Goal: Task Accomplishment & Management: Use online tool/utility

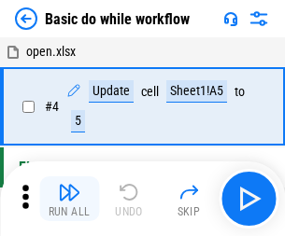
click at [69, 199] on img "button" at bounding box center [69, 192] width 22 height 22
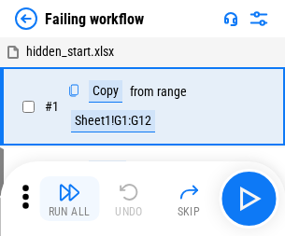
click at [69, 199] on img "button" at bounding box center [69, 192] width 22 height 22
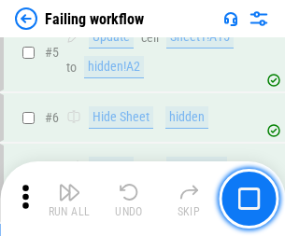
scroll to position [396, 0]
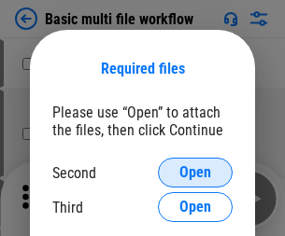
click at [195, 173] on span "Open" at bounding box center [195, 172] width 32 height 15
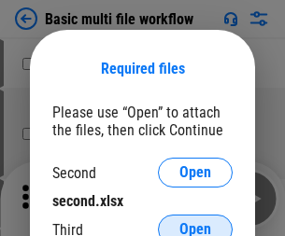
click at [195, 222] on span "Open" at bounding box center [195, 229] width 32 height 15
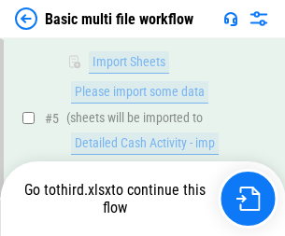
scroll to position [516, 0]
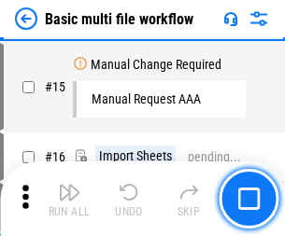
click at [69, 199] on img "button" at bounding box center [69, 192] width 22 height 22
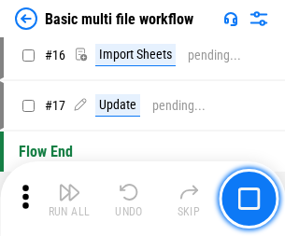
click at [69, 199] on img "button" at bounding box center [69, 192] width 22 height 22
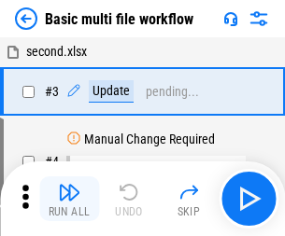
click at [69, 199] on img "button" at bounding box center [69, 192] width 22 height 22
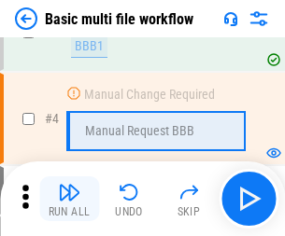
click at [69, 199] on img "button" at bounding box center [69, 192] width 22 height 22
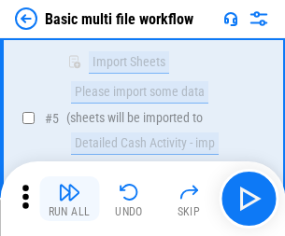
click at [69, 199] on img "button" at bounding box center [69, 192] width 22 height 22
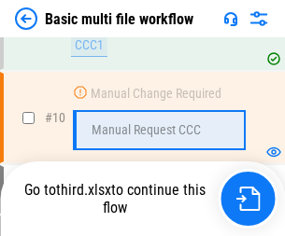
scroll to position [875, 0]
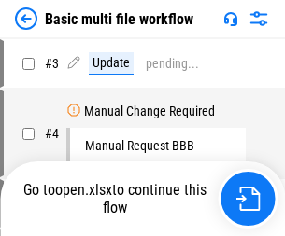
scroll to position [76, 0]
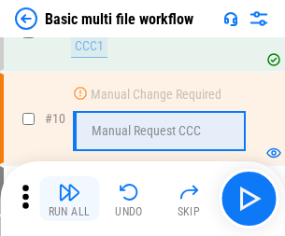
click at [69, 199] on img "button" at bounding box center [69, 192] width 22 height 22
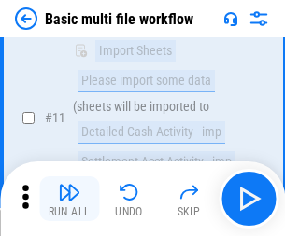
click at [69, 199] on img "button" at bounding box center [69, 192] width 22 height 22
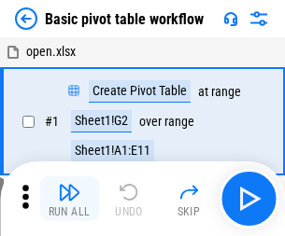
click at [69, 199] on img "button" at bounding box center [69, 192] width 22 height 22
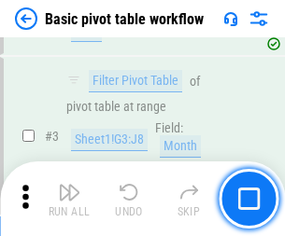
scroll to position [448, 0]
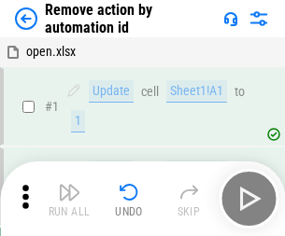
scroll to position [69, 0]
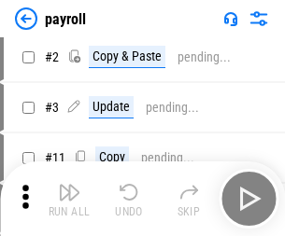
click at [69, 199] on img "button" at bounding box center [69, 192] width 22 height 22
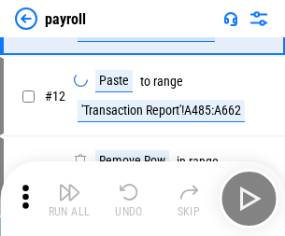
scroll to position [231, 0]
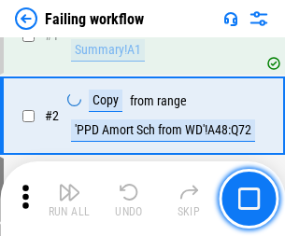
scroll to position [302, 0]
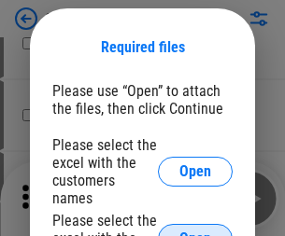
click at [195, 232] on span "Open" at bounding box center [195, 239] width 32 height 15
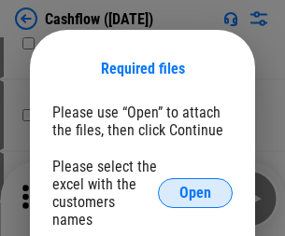
click at [195, 186] on span "Open" at bounding box center [195, 193] width 32 height 15
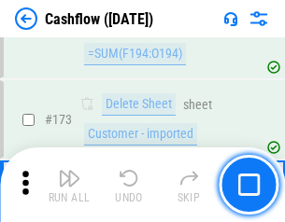
scroll to position [1978, 0]
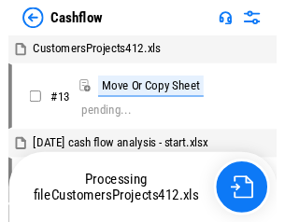
scroll to position [21, 0]
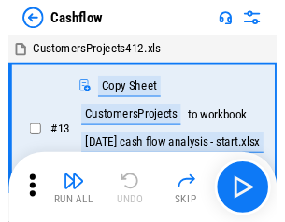
scroll to position [21, 0]
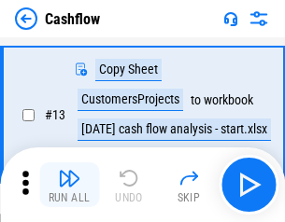
click at [69, 185] on img "button" at bounding box center [69, 178] width 22 height 22
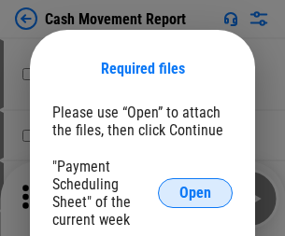
click at [195, 193] on span "Open" at bounding box center [195, 193] width 32 height 15
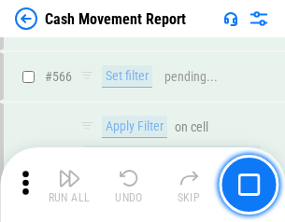
scroll to position [8564, 0]
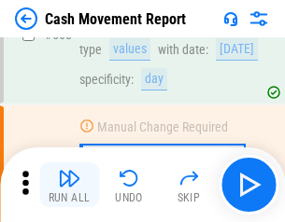
click at [69, 185] on img "button" at bounding box center [69, 178] width 22 height 22
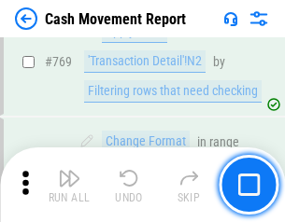
scroll to position [10383, 0]
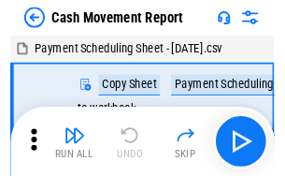
scroll to position [34, 0]
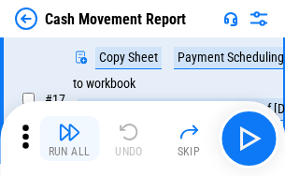
click at [69, 138] on img "button" at bounding box center [69, 132] width 22 height 22
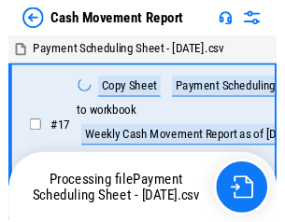
scroll to position [10, 0]
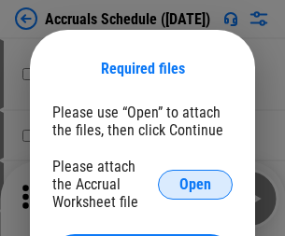
click at [195, 184] on span "Open" at bounding box center [195, 185] width 32 height 15
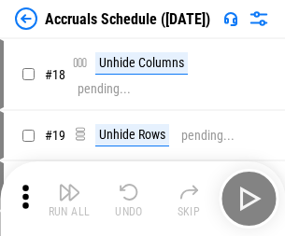
scroll to position [179, 0]
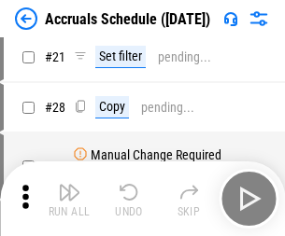
click at [69, 199] on img "button" at bounding box center [69, 192] width 22 height 22
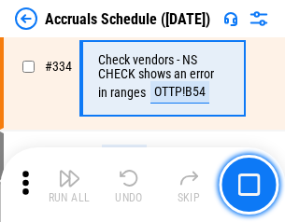
scroll to position [3864, 0]
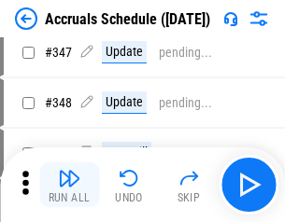
click at [69, 185] on img "button" at bounding box center [69, 178] width 22 height 22
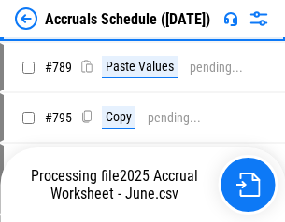
scroll to position [7849, 0]
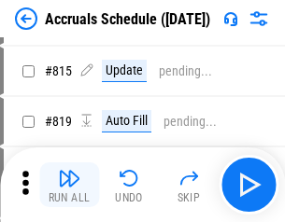
click at [69, 185] on img "button" at bounding box center [69, 178] width 22 height 22
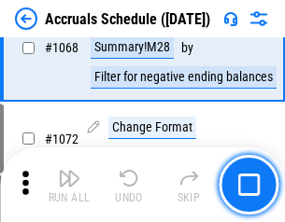
scroll to position [10943, 0]
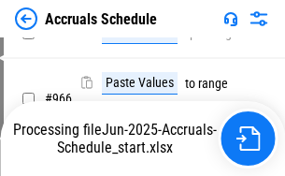
scroll to position [8962, 0]
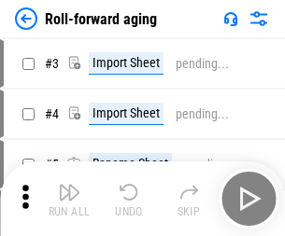
click at [69, 185] on img "button" at bounding box center [69, 192] width 22 height 22
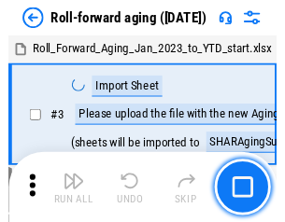
scroll to position [3, 0]
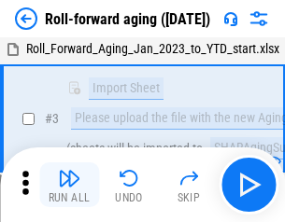
click at [69, 185] on img "button" at bounding box center [69, 178] width 22 height 22
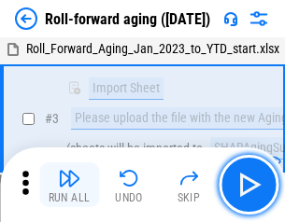
scroll to position [121, 0]
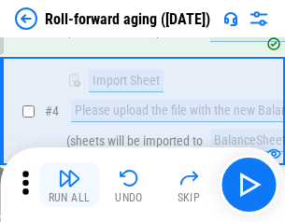
click at [69, 185] on img "button" at bounding box center [69, 178] width 22 height 22
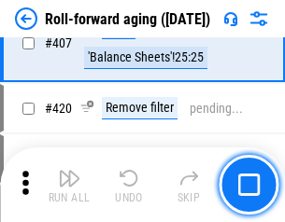
scroll to position [6479, 0]
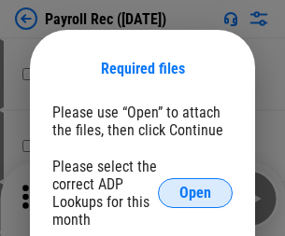
click at [195, 193] on span "Open" at bounding box center [195, 193] width 32 height 15
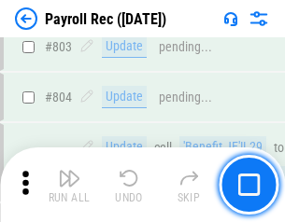
scroll to position [11871, 0]
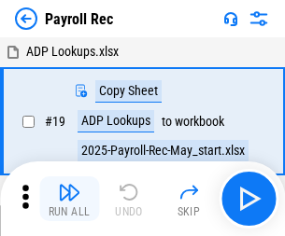
click at [69, 199] on img "button" at bounding box center [69, 192] width 22 height 22
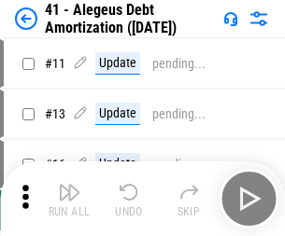
click at [69, 199] on img "button" at bounding box center [69, 192] width 22 height 22
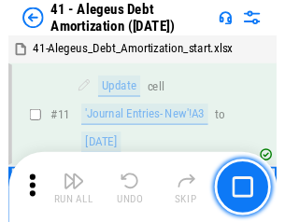
scroll to position [231, 0]
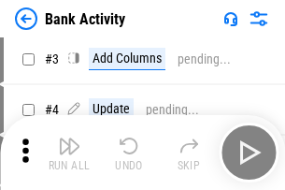
click at [69, 152] on img "button" at bounding box center [69, 146] width 22 height 22
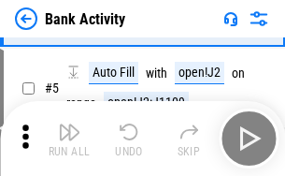
scroll to position [99, 0]
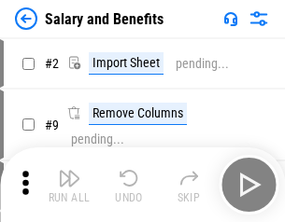
click at [69, 185] on img "button" at bounding box center [69, 178] width 22 height 22
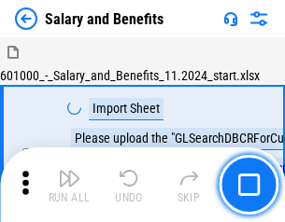
scroll to position [25, 0]
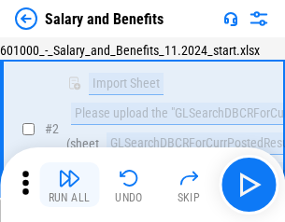
click at [69, 185] on img "button" at bounding box center [69, 178] width 22 height 22
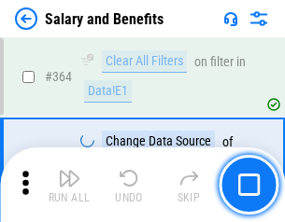
scroll to position [8799, 0]
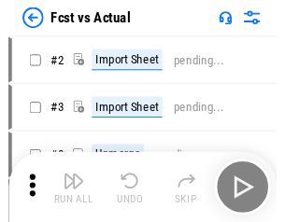
scroll to position [24, 0]
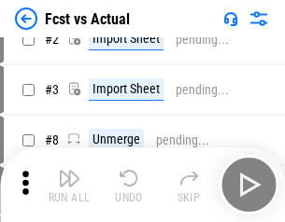
click at [69, 185] on img "button" at bounding box center [69, 178] width 22 height 22
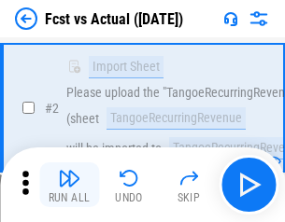
click at [69, 185] on img "button" at bounding box center [69, 178] width 22 height 22
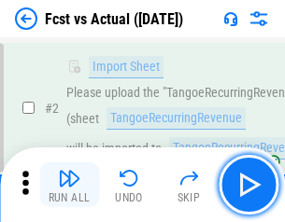
scroll to position [175, 0]
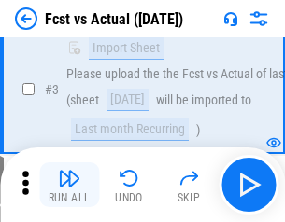
click at [69, 185] on img "button" at bounding box center [69, 178] width 22 height 22
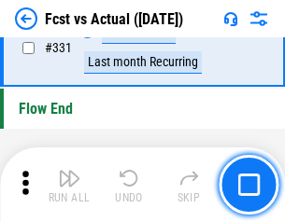
scroll to position [8944, 0]
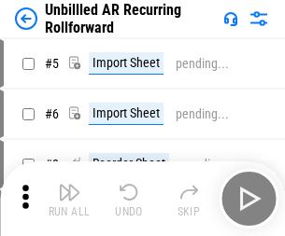
click at [69, 185] on img "button" at bounding box center [69, 192] width 22 height 22
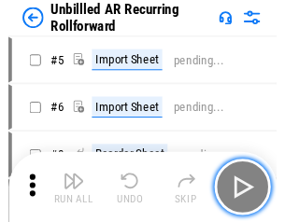
scroll to position [40, 0]
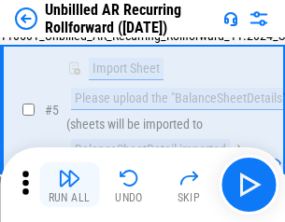
click at [69, 185] on img "button" at bounding box center [69, 178] width 22 height 22
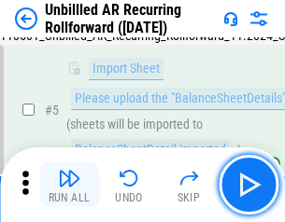
scroll to position [176, 0]
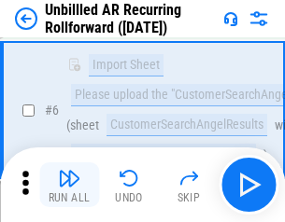
click at [69, 185] on img "button" at bounding box center [69, 178] width 22 height 22
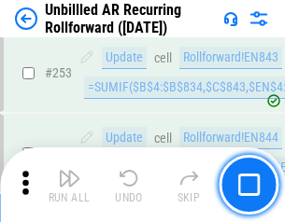
scroll to position [6347, 0]
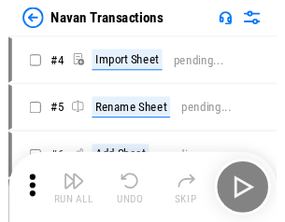
scroll to position [30, 0]
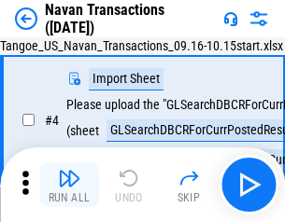
click at [69, 185] on img "button" at bounding box center [69, 178] width 22 height 22
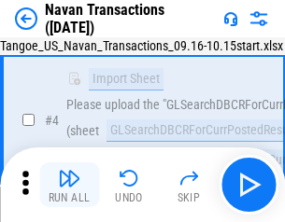
click at [69, 185] on img "button" at bounding box center [69, 178] width 22 height 22
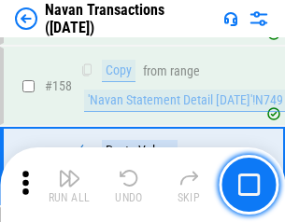
scroll to position [6058, 0]
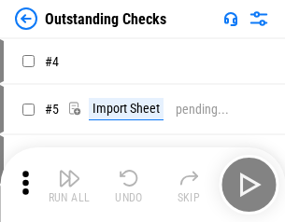
click at [69, 185] on img "button" at bounding box center [69, 178] width 22 height 22
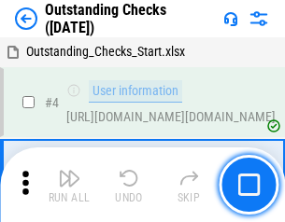
scroll to position [78, 0]
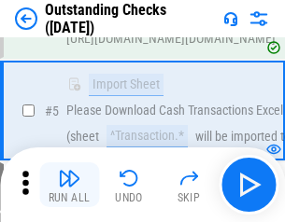
click at [69, 185] on img "button" at bounding box center [69, 178] width 22 height 22
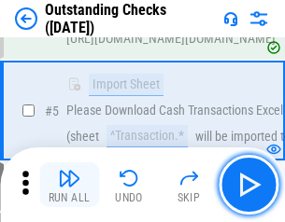
scroll to position [195, 0]
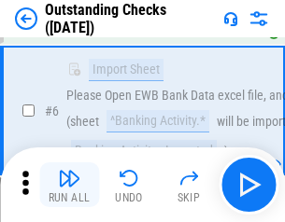
click at [69, 185] on img "button" at bounding box center [69, 178] width 22 height 22
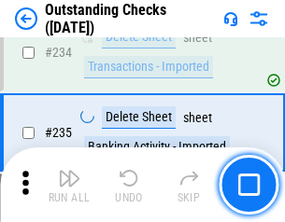
scroll to position [5674, 0]
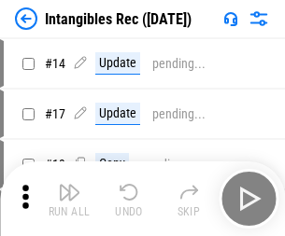
click at [69, 199] on img "button" at bounding box center [69, 192] width 22 height 22
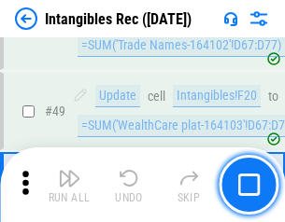
scroll to position [728, 0]
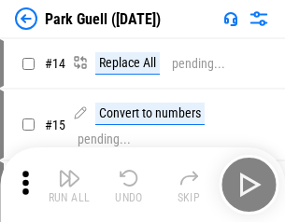
click at [69, 185] on img "button" at bounding box center [69, 178] width 22 height 22
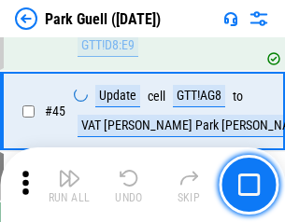
scroll to position [2337, 0]
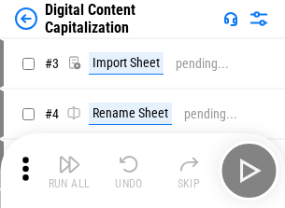
click at [69, 157] on img "button" at bounding box center [69, 164] width 22 height 22
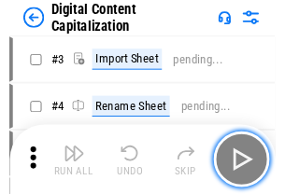
scroll to position [54, 0]
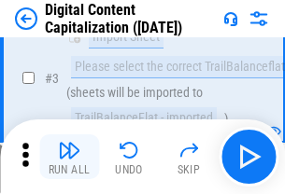
click at [69, 157] on img "button" at bounding box center [69, 150] width 22 height 22
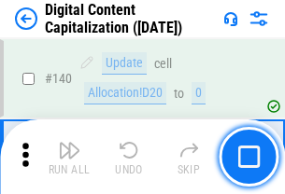
scroll to position [1982, 0]
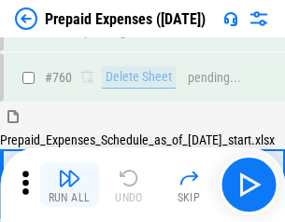
click at [69, 185] on img "button" at bounding box center [69, 178] width 22 height 22
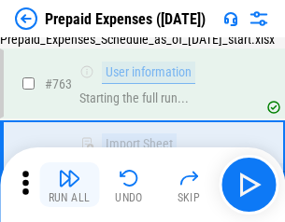
click at [69, 185] on img "button" at bounding box center [69, 178] width 22 height 22
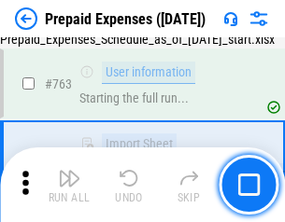
scroll to position [5289, 0]
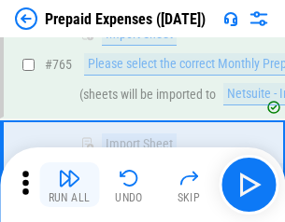
click at [69, 185] on img "button" at bounding box center [69, 178] width 22 height 22
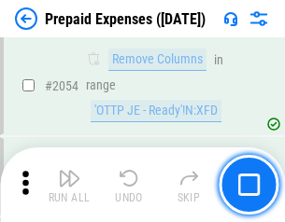
scroll to position [19531, 0]
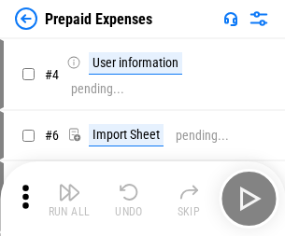
click at [69, 199] on img "button" at bounding box center [69, 192] width 22 height 22
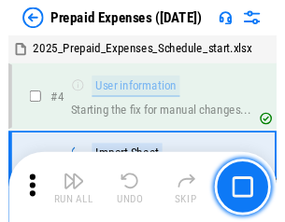
scroll to position [82, 0]
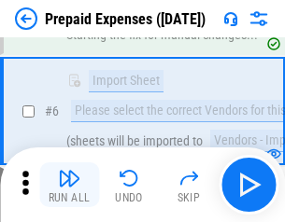
click at [69, 185] on img "button" at bounding box center [69, 178] width 22 height 22
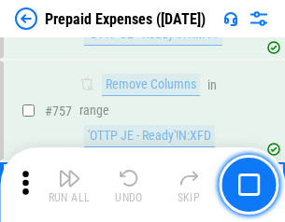
scroll to position [6658, 0]
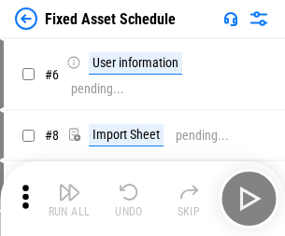
click at [69, 199] on img "button" at bounding box center [69, 192] width 22 height 22
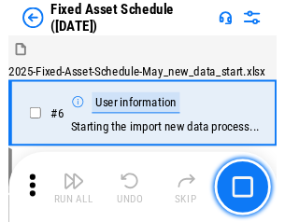
scroll to position [101, 0]
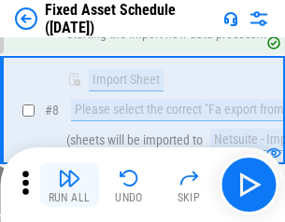
click at [69, 185] on img "button" at bounding box center [69, 178] width 22 height 22
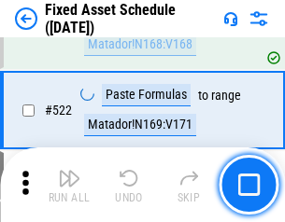
scroll to position [6494, 0]
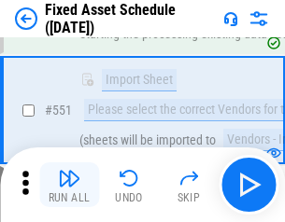
click at [69, 185] on img "button" at bounding box center [69, 178] width 22 height 22
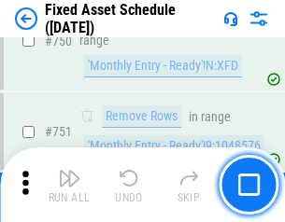
scroll to position [9109, 0]
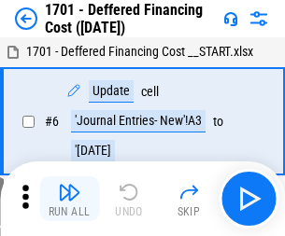
click at [69, 199] on img "button" at bounding box center [69, 192] width 22 height 22
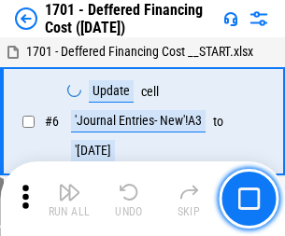
scroll to position [224, 0]
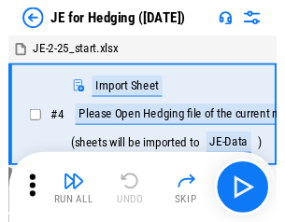
scroll to position [3, 0]
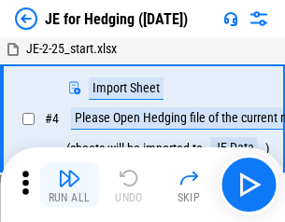
click at [69, 185] on img "button" at bounding box center [69, 178] width 22 height 22
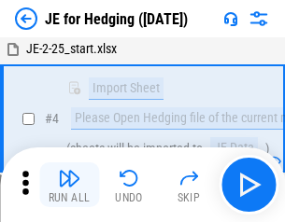
click at [69, 185] on img "button" at bounding box center [69, 178] width 22 height 22
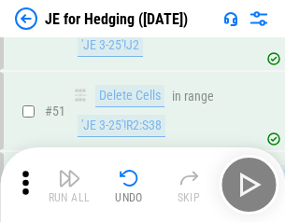
scroll to position [1210, 0]
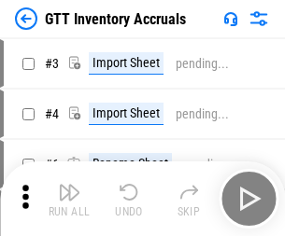
click at [69, 185] on img "button" at bounding box center [69, 192] width 22 height 22
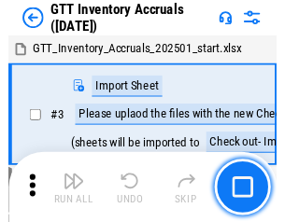
scroll to position [3, 0]
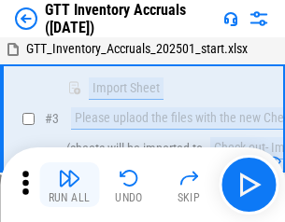
click at [69, 185] on img "button" at bounding box center [69, 178] width 22 height 22
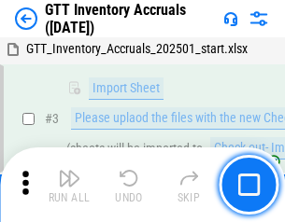
scroll to position [121, 0]
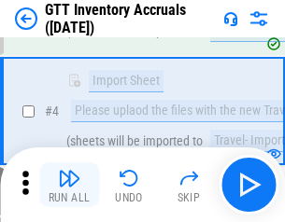
click at [69, 185] on img "button" at bounding box center [69, 178] width 22 height 22
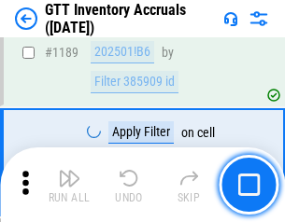
scroll to position [15258, 0]
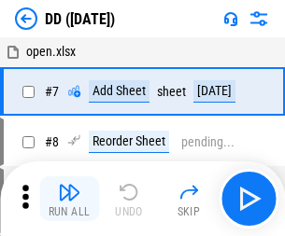
click at [69, 199] on img "button" at bounding box center [69, 192] width 22 height 22
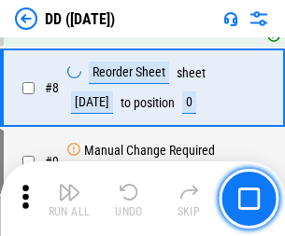
scroll to position [180, 0]
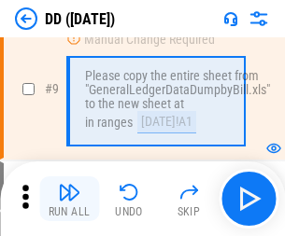
click at [69, 199] on img "button" at bounding box center [69, 192] width 22 height 22
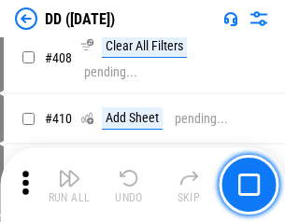
scroll to position [8360, 0]
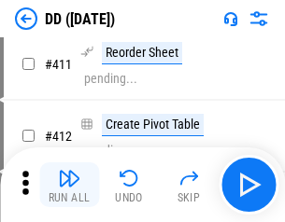
click at [69, 185] on img "button" at bounding box center [69, 178] width 22 height 22
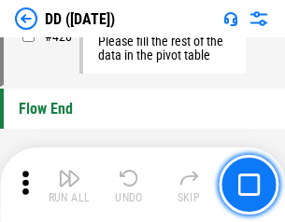
scroll to position [8943, 0]
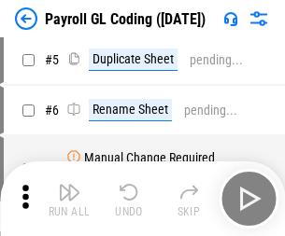
click at [69, 199] on img "button" at bounding box center [69, 192] width 22 height 22
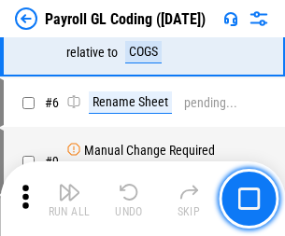
scroll to position [224, 0]
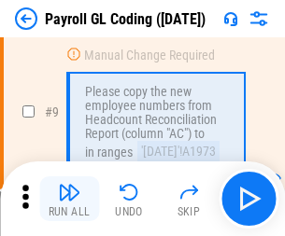
click at [69, 199] on img "button" at bounding box center [69, 192] width 22 height 22
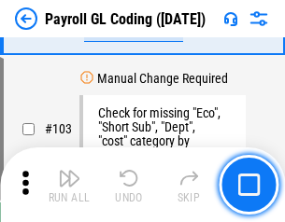
scroll to position [4384, 0]
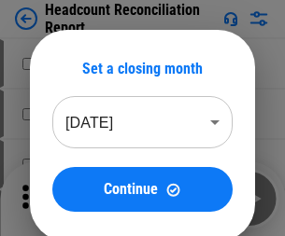
click at [69, 199] on img "button" at bounding box center [69, 192] width 22 height 22
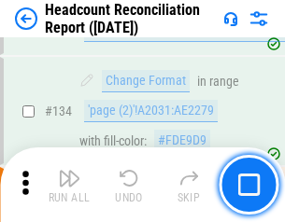
scroll to position [2246, 0]
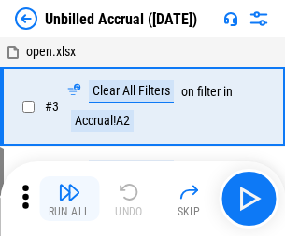
click at [69, 199] on img "button" at bounding box center [69, 192] width 22 height 22
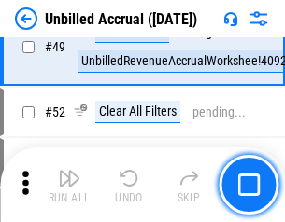
scroll to position [1695, 0]
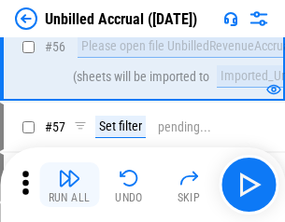
click at [69, 185] on img "button" at bounding box center [69, 178] width 22 height 22
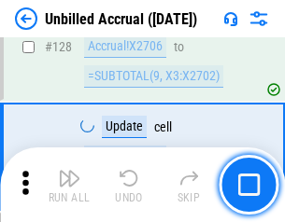
scroll to position [5566, 0]
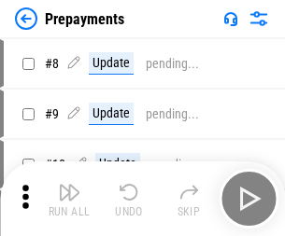
click at [69, 199] on img "button" at bounding box center [69, 192] width 22 height 22
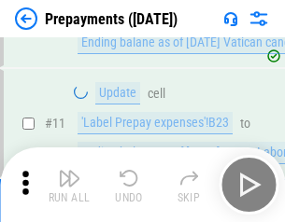
scroll to position [117, 0]
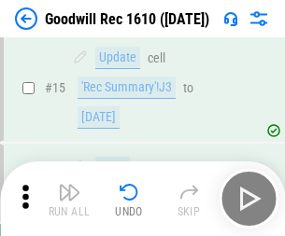
scroll to position [320, 0]
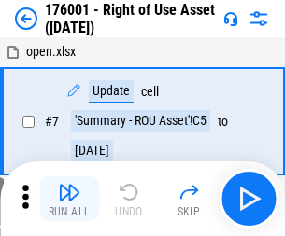
click at [69, 199] on img "button" at bounding box center [69, 192] width 22 height 22
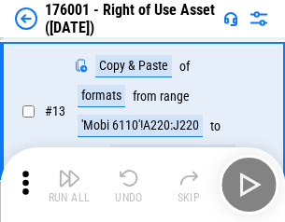
scroll to position [121, 0]
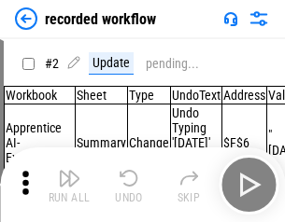
click at [69, 185] on img "button" at bounding box center [69, 178] width 22 height 22
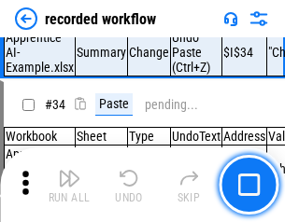
scroll to position [5840, 0]
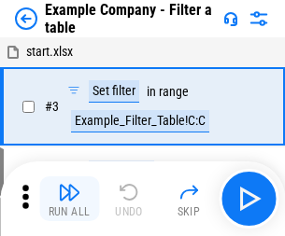
click at [69, 199] on img "button" at bounding box center [69, 192] width 22 height 22
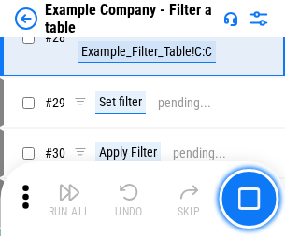
scroll to position [1710, 0]
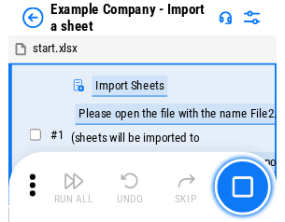
scroll to position [29, 0]
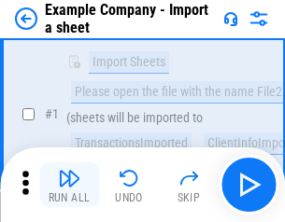
click at [69, 185] on img "button" at bounding box center [69, 178] width 22 height 22
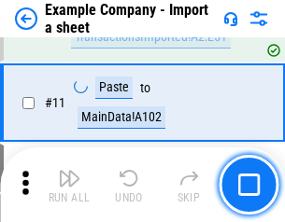
scroll to position [413, 0]
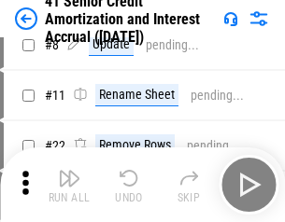
click at [69, 185] on img "button" at bounding box center [69, 178] width 22 height 22
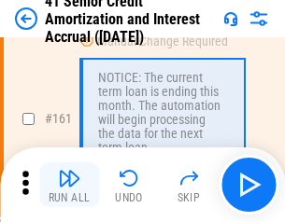
click at [69, 185] on img "button" at bounding box center [69, 178] width 22 height 22
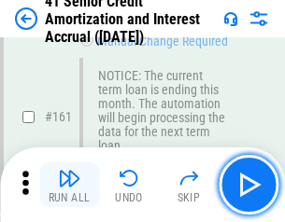
scroll to position [1998, 0]
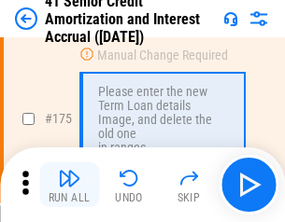
click at [69, 185] on img "button" at bounding box center [69, 178] width 22 height 22
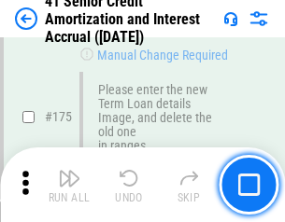
scroll to position [2188, 0]
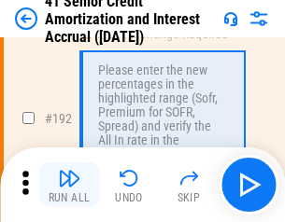
click at [69, 185] on img "button" at bounding box center [69, 178] width 22 height 22
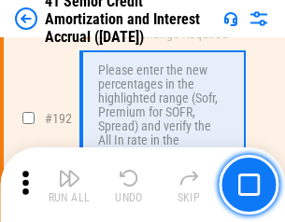
scroll to position [2384, 0]
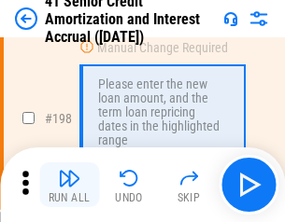
click at [69, 185] on img "button" at bounding box center [69, 178] width 22 height 22
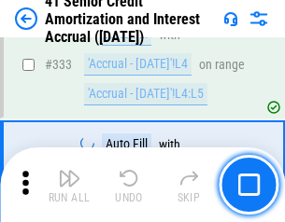
scroll to position [4773, 0]
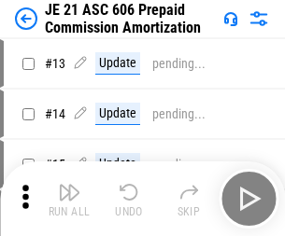
click at [69, 185] on img "button" at bounding box center [69, 192] width 22 height 22
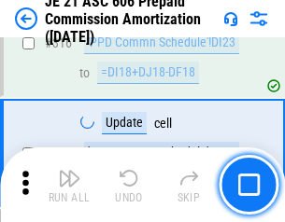
scroll to position [3489, 0]
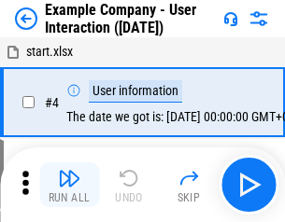
click at [69, 185] on img "button" at bounding box center [69, 178] width 22 height 22
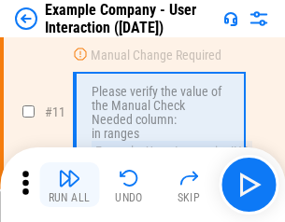
click at [69, 185] on img "button" at bounding box center [69, 178] width 22 height 22
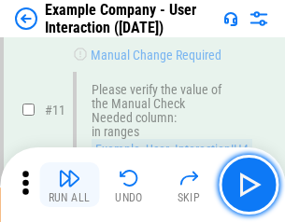
scroll to position [405, 0]
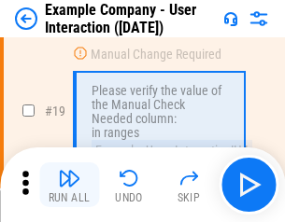
click at [69, 185] on img "button" at bounding box center [69, 178] width 22 height 22
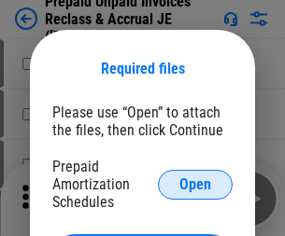
click at [195, 184] on span "Open" at bounding box center [195, 185] width 32 height 15
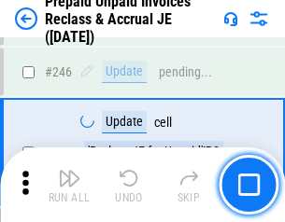
scroll to position [2523, 0]
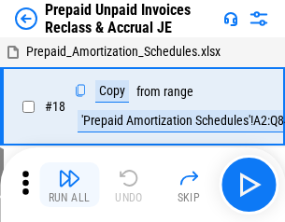
click at [69, 185] on img "button" at bounding box center [69, 178] width 22 height 22
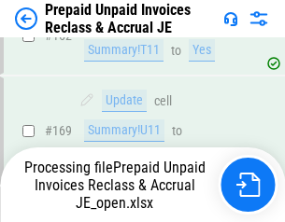
scroll to position [2427, 0]
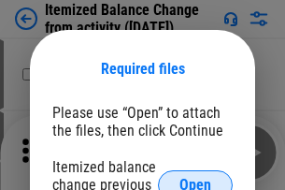
click at [195, 178] on span "Open" at bounding box center [195, 185] width 32 height 15
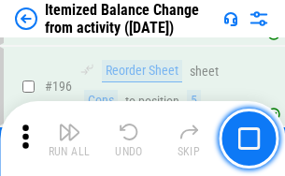
scroll to position [3596, 0]
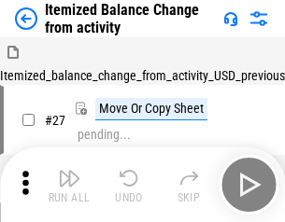
scroll to position [29, 0]
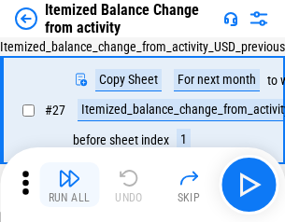
click at [69, 185] on img "button" at bounding box center [69, 178] width 22 height 22
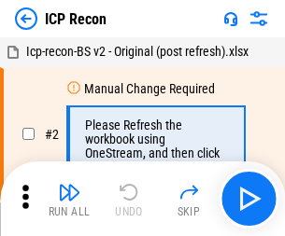
scroll to position [8, 0]
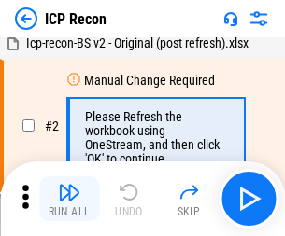
click at [69, 199] on img "button" at bounding box center [69, 192] width 22 height 22
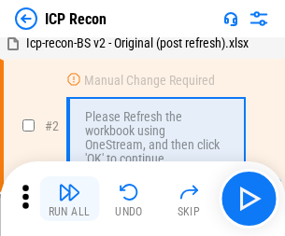
click at [69, 199] on img "button" at bounding box center [69, 192] width 22 height 22
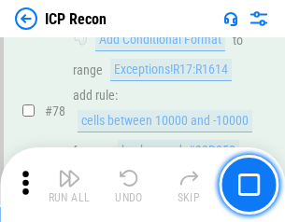
scroll to position [1831, 0]
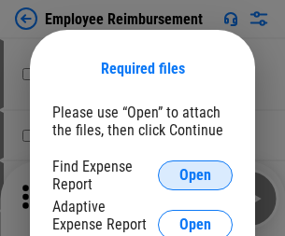
click at [195, 176] on span "Open" at bounding box center [195, 175] width 32 height 15
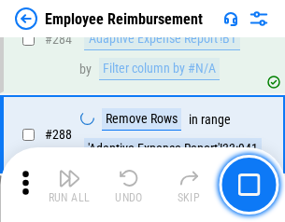
scroll to position [5079, 0]
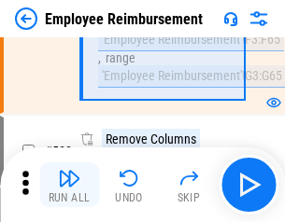
click at [69, 185] on img "button" at bounding box center [69, 178] width 22 height 22
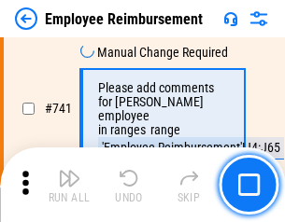
scroll to position [13109, 0]
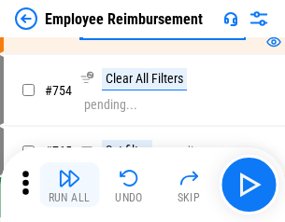
click at [69, 185] on img "button" at bounding box center [69, 178] width 22 height 22
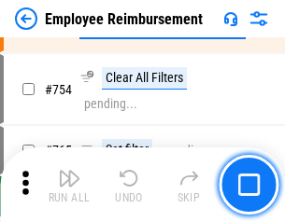
click at [69, 185] on img "button" at bounding box center [69, 178] width 22 height 22
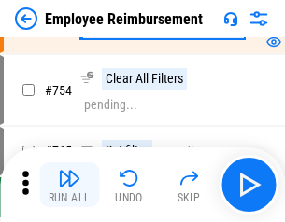
click at [69, 185] on img "button" at bounding box center [69, 178] width 22 height 22
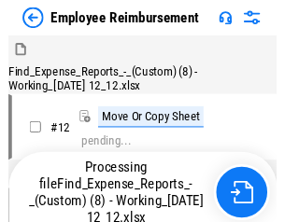
scroll to position [64, 0]
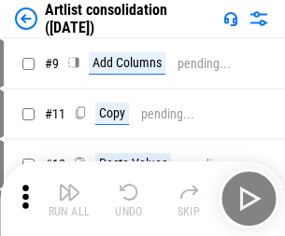
click at [69, 199] on img "button" at bounding box center [69, 192] width 22 height 22
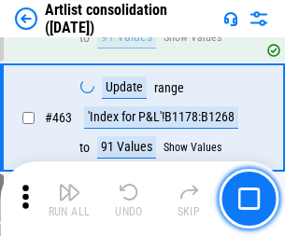
scroll to position [8182, 0]
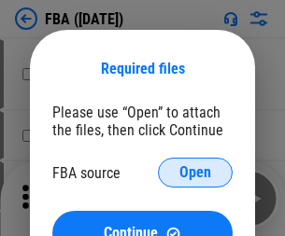
click at [195, 173] on span "Open" at bounding box center [195, 172] width 32 height 15
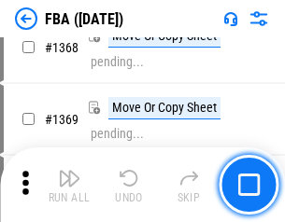
scroll to position [20067, 0]
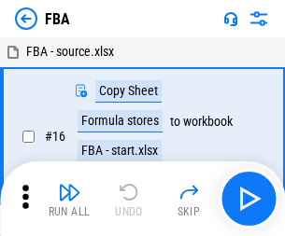
scroll to position [19, 0]
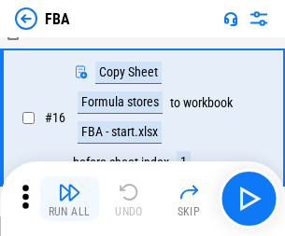
click at [69, 199] on img "button" at bounding box center [69, 192] width 22 height 22
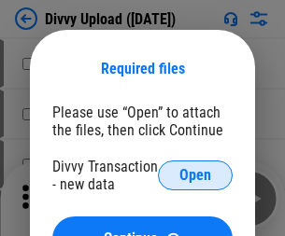
click at [195, 176] on span "Open" at bounding box center [195, 175] width 32 height 15
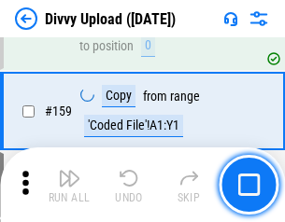
scroll to position [1935, 0]
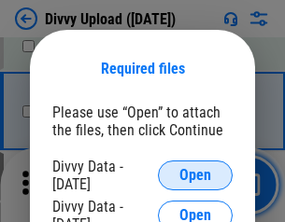
click at [195, 176] on span "Open" at bounding box center [195, 175] width 32 height 15
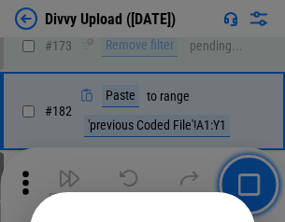
scroll to position [2097, 0]
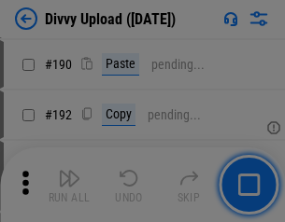
scroll to position [2358, 0]
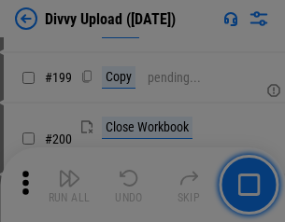
scroll to position [2717, 0]
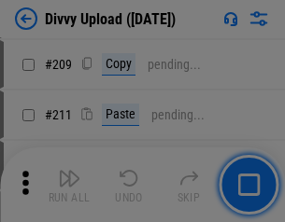
scroll to position [3174, 0]
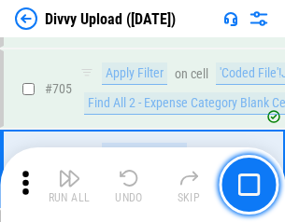
scroll to position [12782, 0]
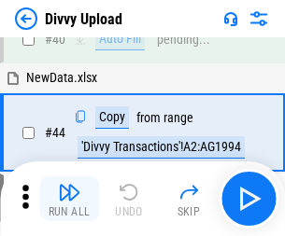
click at [69, 199] on img "button" at bounding box center [69, 192] width 22 height 22
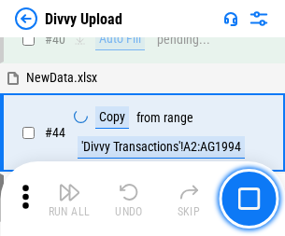
scroll to position [206, 0]
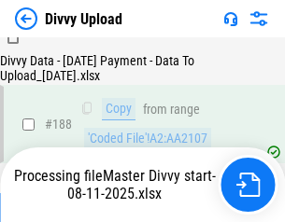
scroll to position [2199, 0]
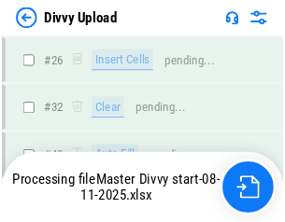
scroll to position [1935, 0]
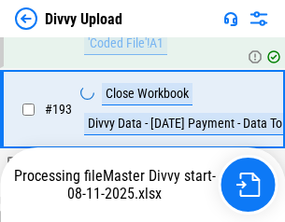
scroll to position [2611, 0]
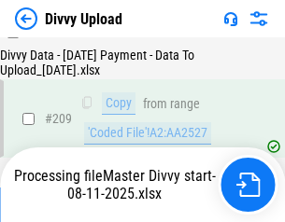
scroll to position [3435, 0]
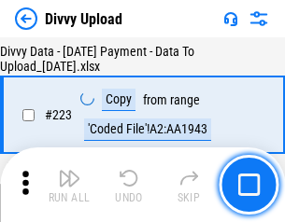
scroll to position [4259, 0]
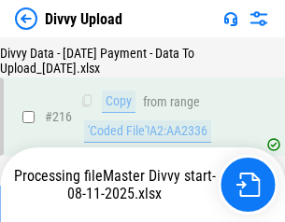
scroll to position [3862, 0]
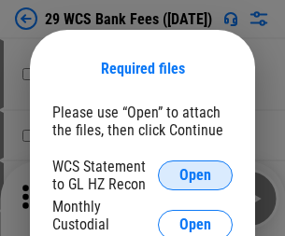
click at [195, 176] on span "Open" at bounding box center [195, 175] width 32 height 15
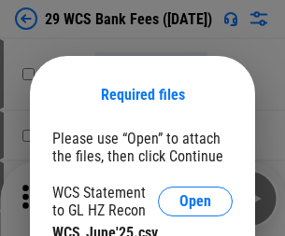
scroll to position [26, 0]
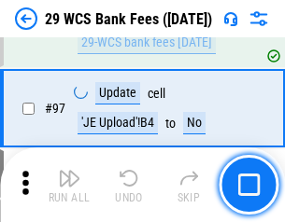
scroll to position [1821, 0]
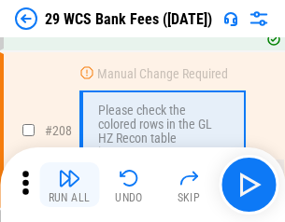
click at [69, 185] on img "button" at bounding box center [69, 178] width 22 height 22
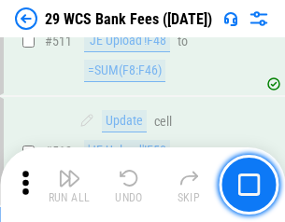
scroll to position [9401, 0]
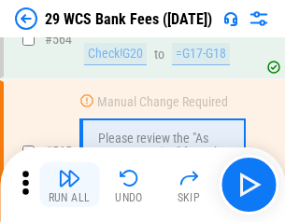
click at [69, 185] on img "button" at bounding box center [69, 178] width 22 height 22
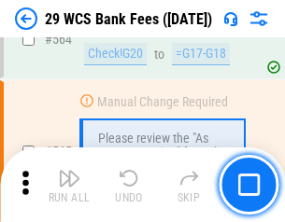
scroll to position [10105, 0]
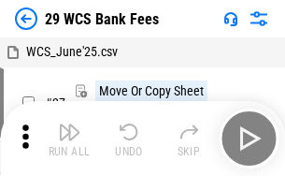
scroll to position [34, 0]
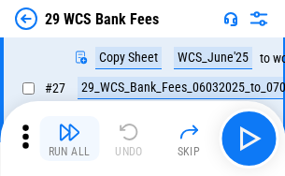
click at [69, 138] on img "button" at bounding box center [69, 132] width 22 height 22
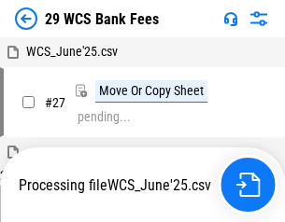
scroll to position [10, 0]
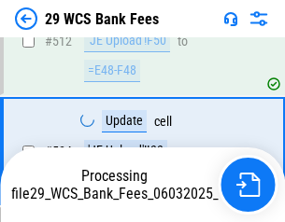
scroll to position [9673, 0]
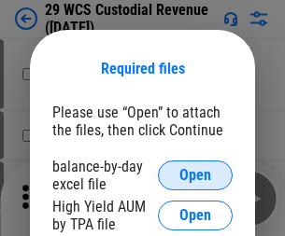
click at [195, 176] on span "Open" at bounding box center [195, 175] width 32 height 15
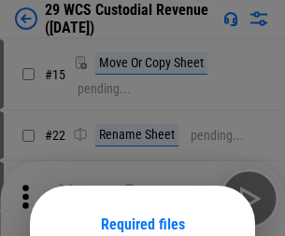
scroll to position [156, 0]
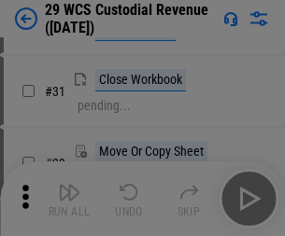
scroll to position [401, 0]
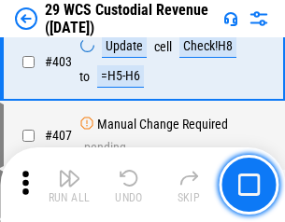
scroll to position [8654, 0]
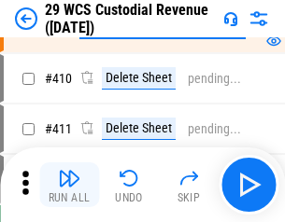
click at [69, 185] on img "button" at bounding box center [69, 178] width 22 height 22
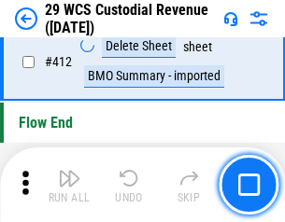
scroll to position [8923, 0]
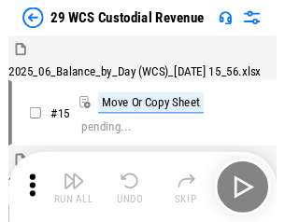
scroll to position [45, 0]
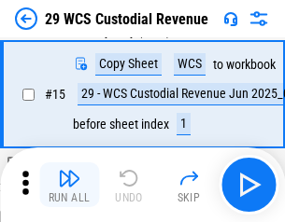
click at [69, 185] on img "button" at bounding box center [69, 178] width 22 height 22
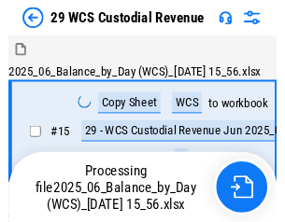
scroll to position [45, 0]
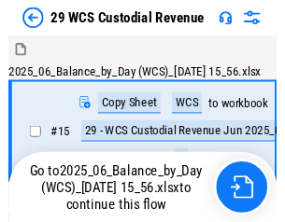
scroll to position [35, 0]
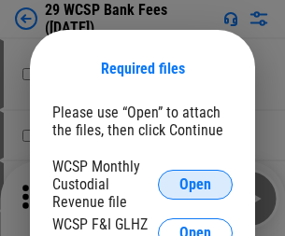
click at [195, 184] on span "Open" at bounding box center [195, 185] width 32 height 15
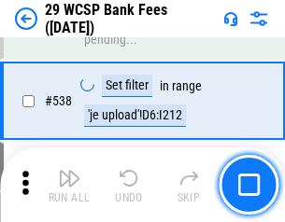
scroll to position [7179, 0]
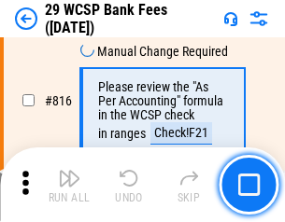
click at [69, 185] on img "button" at bounding box center [69, 178] width 22 height 22
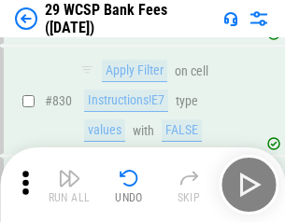
scroll to position [11855, 0]
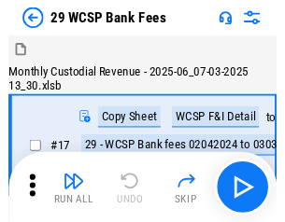
scroll to position [45, 0]
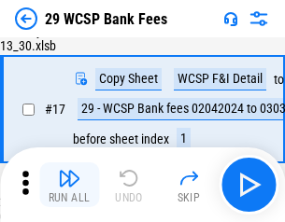
click at [69, 185] on img "button" at bounding box center [69, 178] width 22 height 22
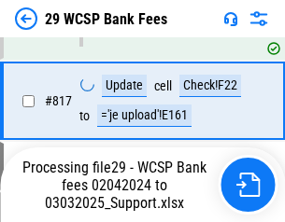
scroll to position [11489, 0]
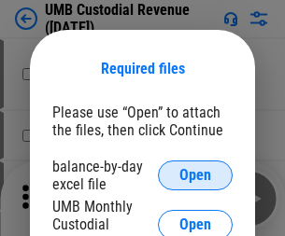
click at [195, 176] on span "Open" at bounding box center [195, 175] width 32 height 15
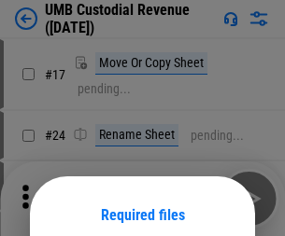
scroll to position [147, 0]
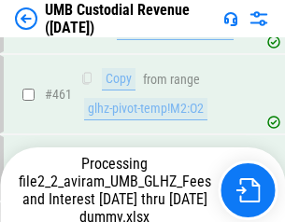
scroll to position [7208, 0]
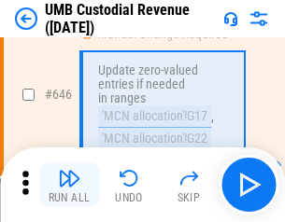
click at [69, 185] on img "button" at bounding box center [69, 178] width 22 height 22
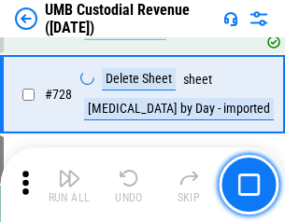
scroll to position [11526, 0]
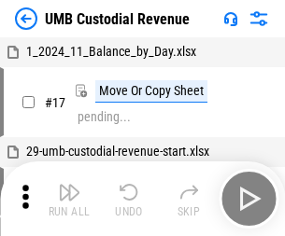
scroll to position [14, 0]
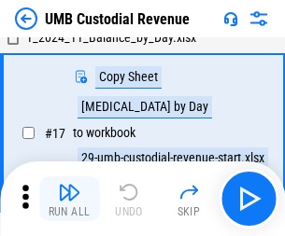
click at [69, 199] on img "button" at bounding box center [69, 192] width 22 height 22
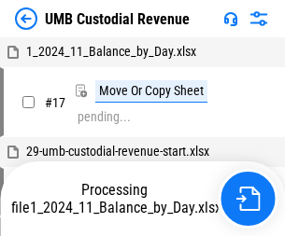
scroll to position [14, 0]
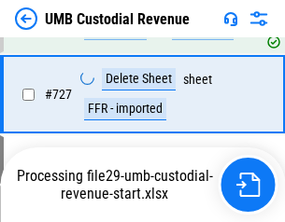
scroll to position [11483, 0]
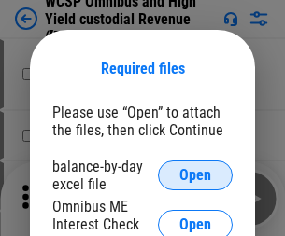
click at [195, 176] on span "Open" at bounding box center [195, 175] width 32 height 15
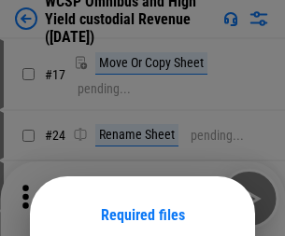
scroll to position [147, 0]
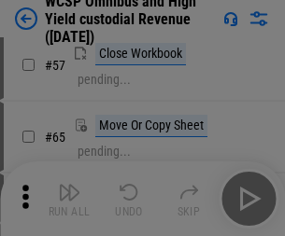
scroll to position [815, 0]
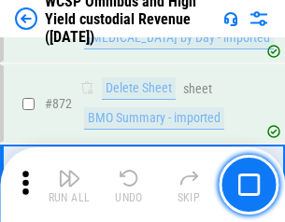
scroll to position [15814, 0]
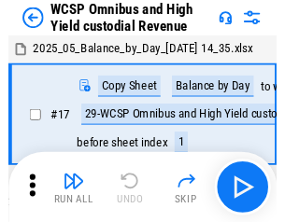
scroll to position [10, 0]
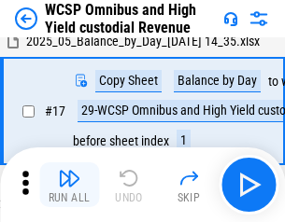
click at [69, 185] on img "button" at bounding box center [69, 178] width 22 height 22
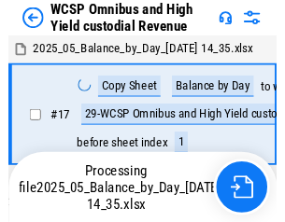
scroll to position [10, 0]
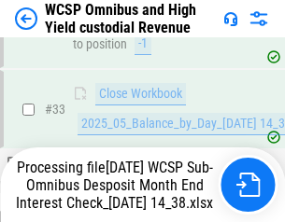
scroll to position [925, 0]
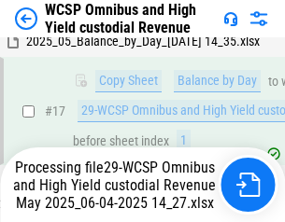
scroll to position [389, 0]
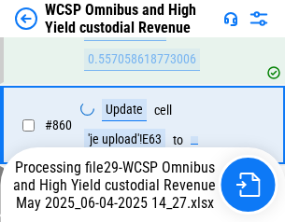
scroll to position [15771, 0]
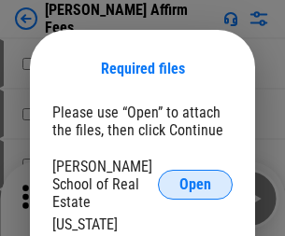
click at [195, 178] on span "Open" at bounding box center [195, 185] width 32 height 15
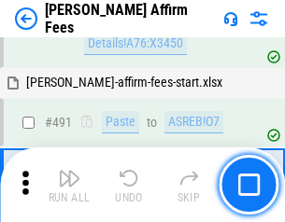
scroll to position [5081, 0]
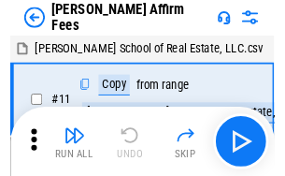
scroll to position [19, 0]
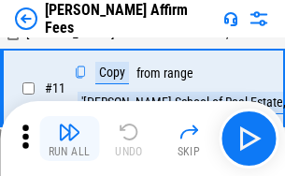
click at [69, 138] on img "button" at bounding box center [69, 132] width 22 height 22
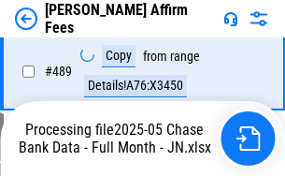
scroll to position [4900, 0]
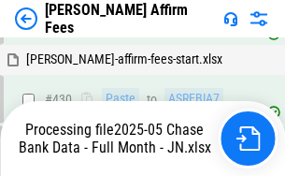
scroll to position [4900, 0]
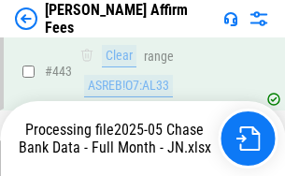
scroll to position [4900, 0]
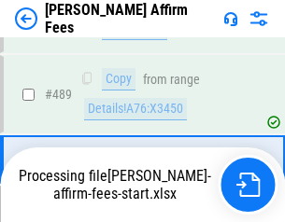
scroll to position [4877, 0]
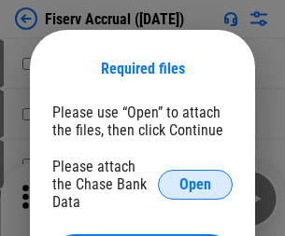
click at [195, 178] on span "Open" at bounding box center [195, 185] width 32 height 15
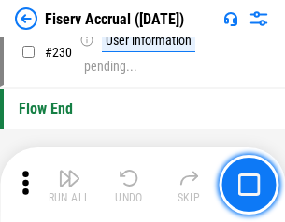
scroll to position [5921, 0]
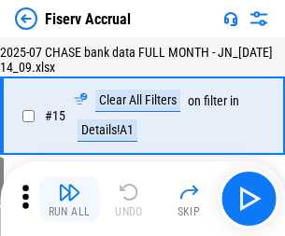
click at [69, 199] on img "button" at bounding box center [69, 192] width 22 height 22
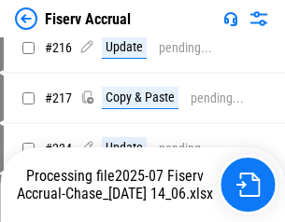
scroll to position [5670, 0]
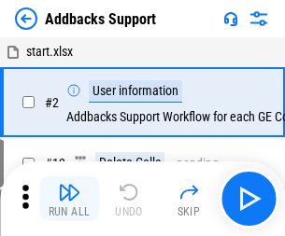
click at [69, 185] on img "button" at bounding box center [69, 192] width 22 height 22
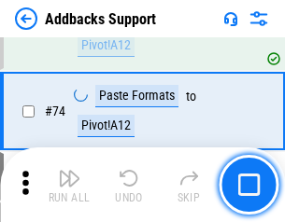
scroll to position [1360, 0]
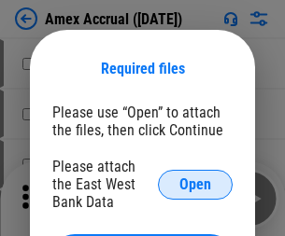
click at [195, 184] on span "Open" at bounding box center [195, 185] width 32 height 15
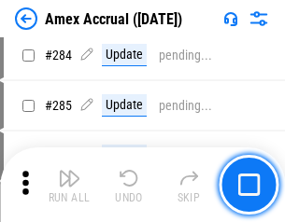
scroll to position [5116, 0]
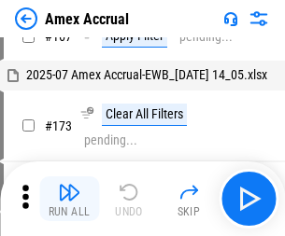
click at [69, 199] on img "button" at bounding box center [69, 192] width 22 height 22
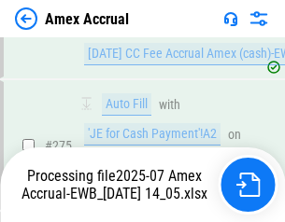
scroll to position [5568, 0]
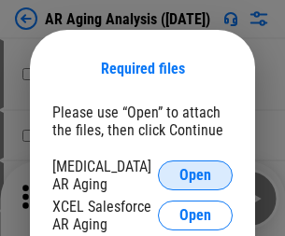
click at [195, 173] on span "Open" at bounding box center [195, 175] width 32 height 15
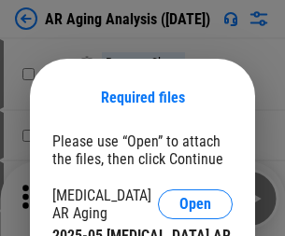
scroll to position [29, 0]
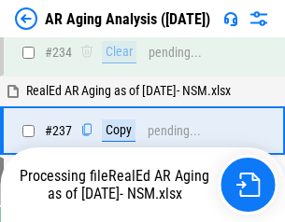
scroll to position [2896, 0]
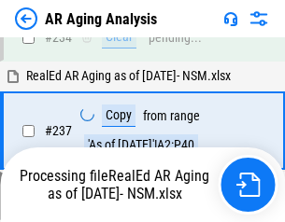
scroll to position [2875, 0]
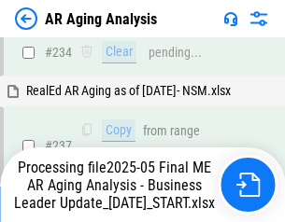
scroll to position [2875, 0]
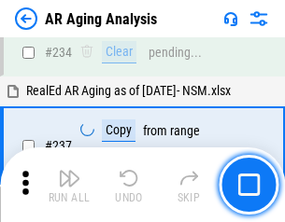
scroll to position [2875, 0]
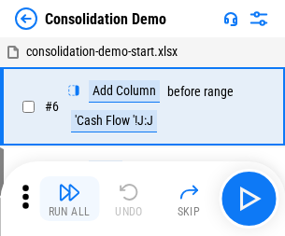
click at [69, 199] on img "button" at bounding box center [69, 192] width 22 height 22
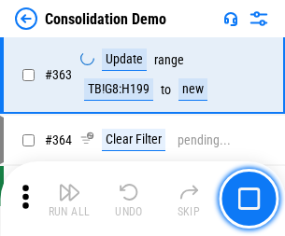
scroll to position [6263, 0]
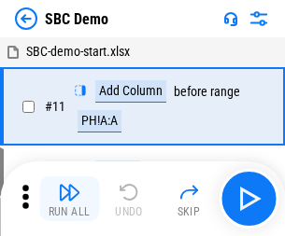
click at [69, 199] on img "button" at bounding box center [69, 192] width 22 height 22
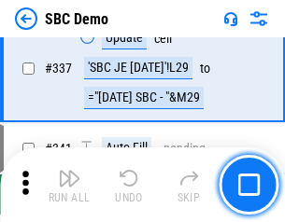
scroll to position [4915, 0]
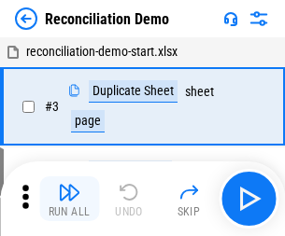
click at [69, 199] on img "button" at bounding box center [69, 192] width 22 height 22
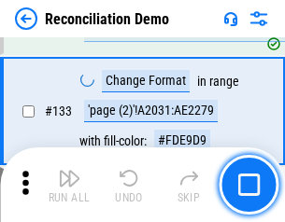
scroll to position [2219, 0]
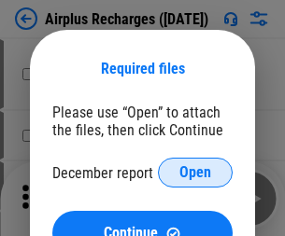
click at [195, 173] on span "Open" at bounding box center [195, 172] width 32 height 15
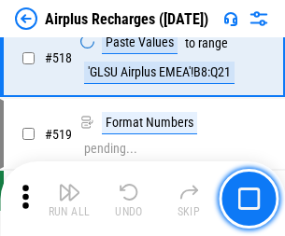
scroll to position [8041, 0]
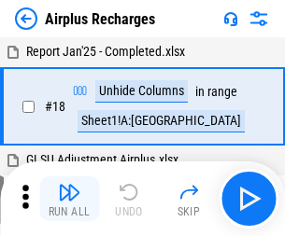
click at [69, 199] on img "button" at bounding box center [69, 192] width 22 height 22
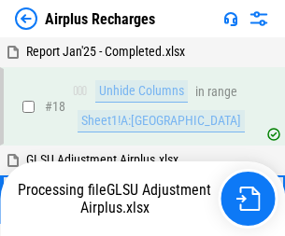
scroll to position [82, 0]
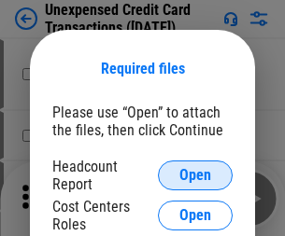
click at [195, 176] on span "Open" at bounding box center [195, 175] width 32 height 15
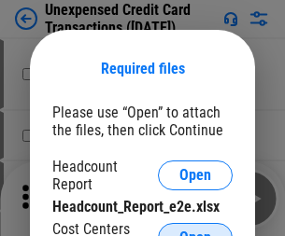
click at [195, 231] on span "Open" at bounding box center [195, 238] width 32 height 15
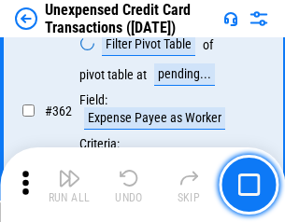
scroll to position [4805, 0]
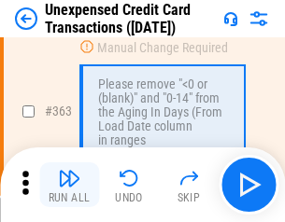
click at [69, 185] on img "button" at bounding box center [69, 178] width 22 height 22
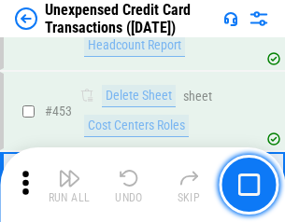
scroll to position [6373, 0]
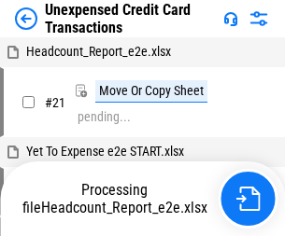
scroll to position [29, 0]
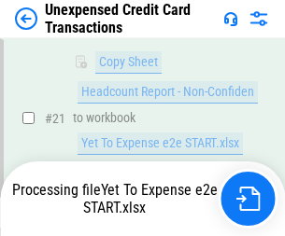
scroll to position [304, 0]
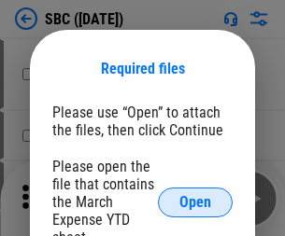
click at [195, 202] on span "Open" at bounding box center [195, 202] width 32 height 15
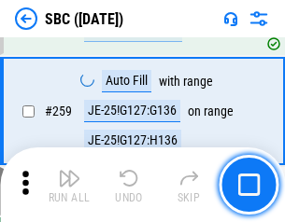
scroll to position [3651, 0]
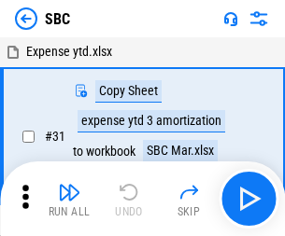
scroll to position [19, 0]
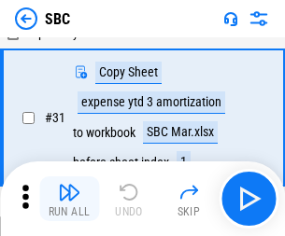
click at [69, 199] on img "button" at bounding box center [69, 192] width 22 height 22
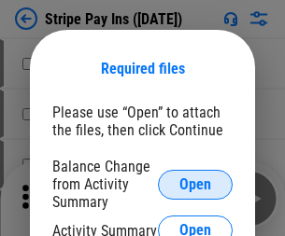
click at [195, 184] on span "Open" at bounding box center [195, 185] width 32 height 15
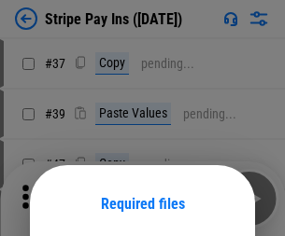
scroll to position [135, 0]
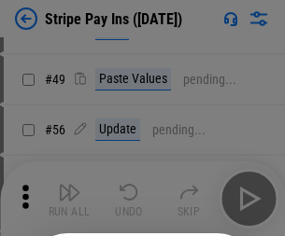
scroll to position [339, 0]
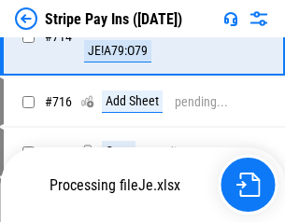
scroll to position [9687, 0]
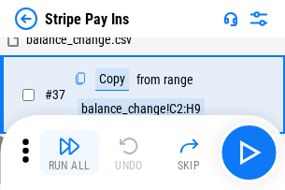
click at [69, 152] on img "button" at bounding box center [69, 146] width 22 height 22
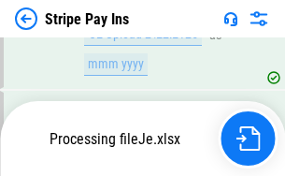
scroll to position [9646, 0]
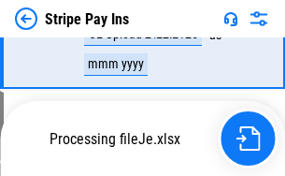
scroll to position [9646, 0]
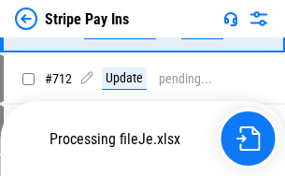
scroll to position [9425, 0]
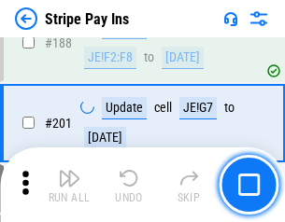
scroll to position [2661, 0]
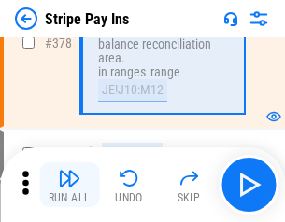
click at [69, 185] on img "button" at bounding box center [69, 178] width 22 height 22
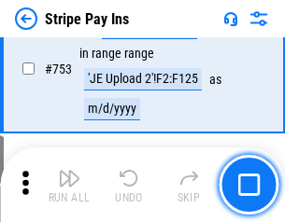
scroll to position [9622, 0]
